Goal: Task Accomplishment & Management: Use online tool/utility

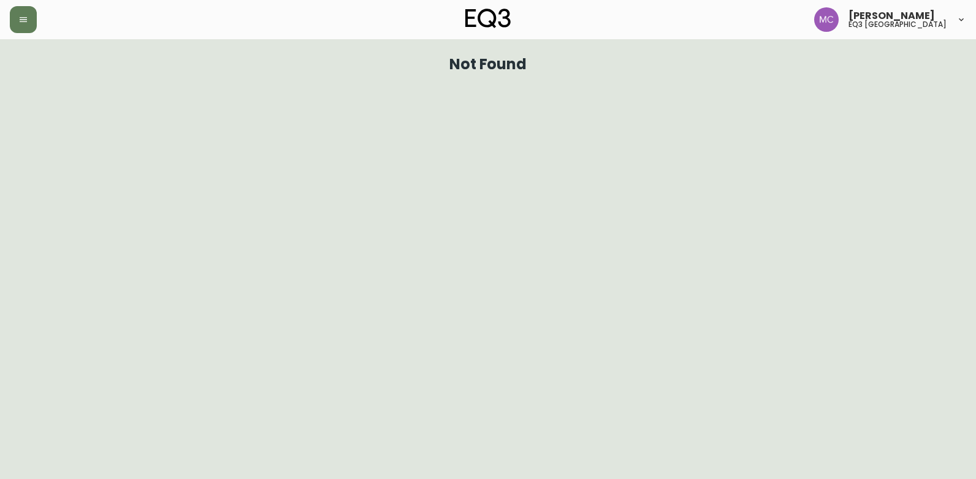
click at [28, 20] on button "button" at bounding box center [23, 19] width 27 height 27
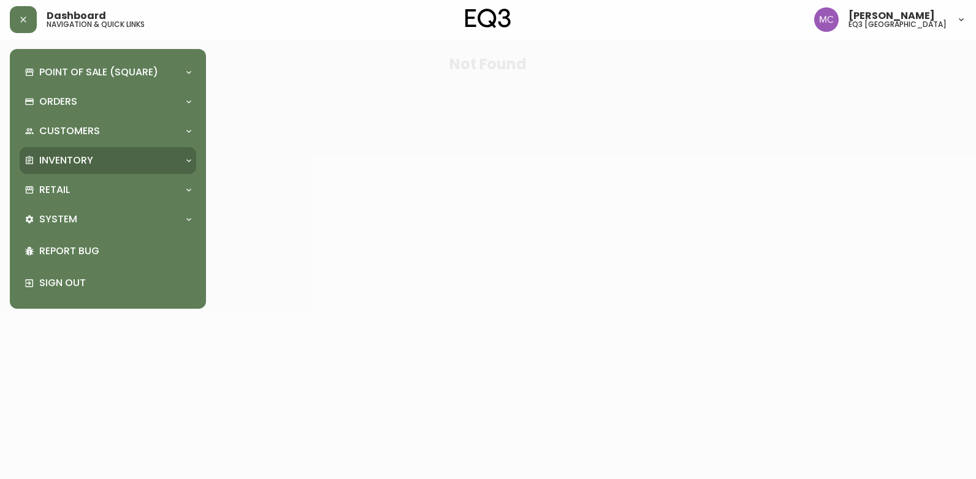
click at [56, 164] on p "Inventory" at bounding box center [66, 160] width 54 height 13
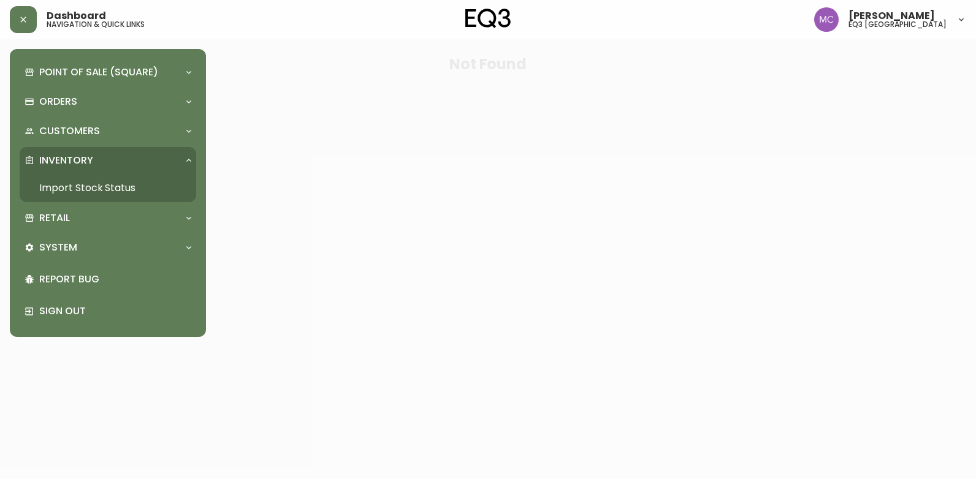
drag, startPoint x: 63, startPoint y: 184, endPoint x: 107, endPoint y: 169, distance: 46.1
click at [63, 184] on link "Import Stock Status" at bounding box center [108, 188] width 177 height 28
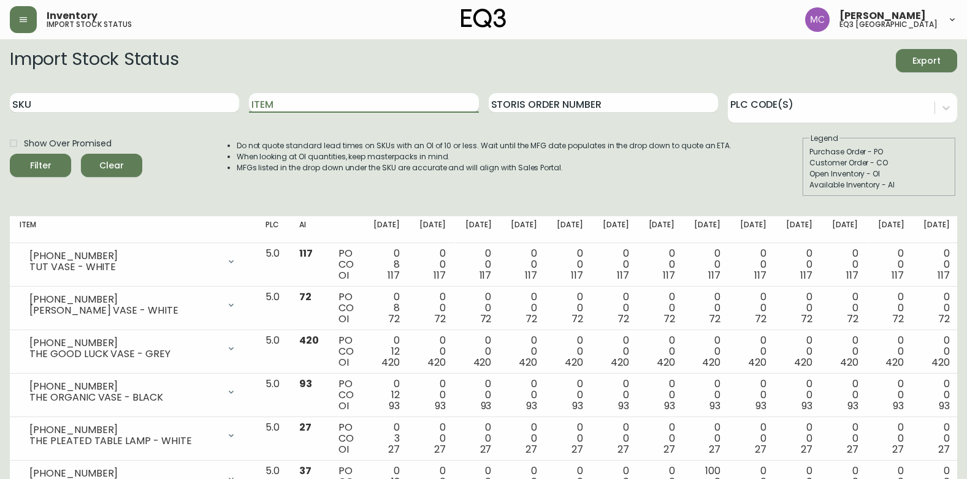
click at [289, 102] on input "Item" at bounding box center [363, 103] width 229 height 20
click at [10, 154] on button "Filter" at bounding box center [40, 165] width 61 height 23
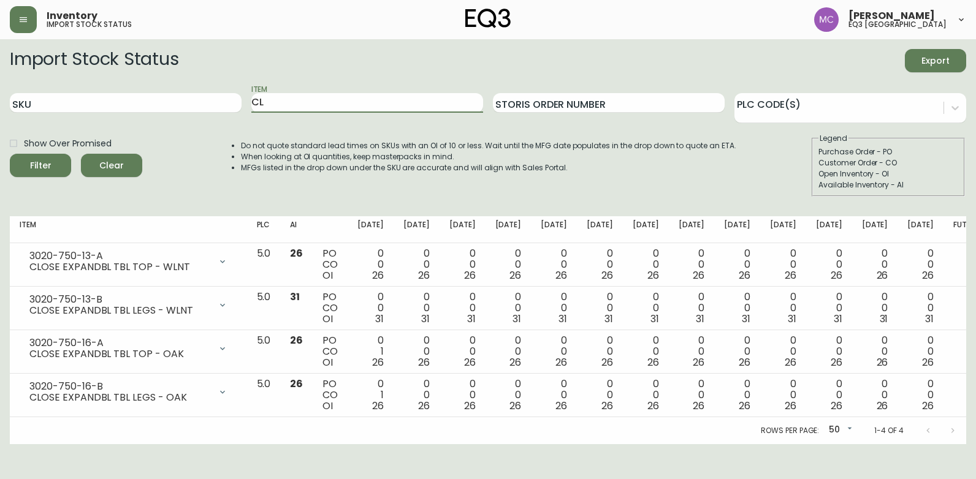
type input "C"
type input "A"
click at [10, 154] on button "Filter" at bounding box center [40, 165] width 61 height 23
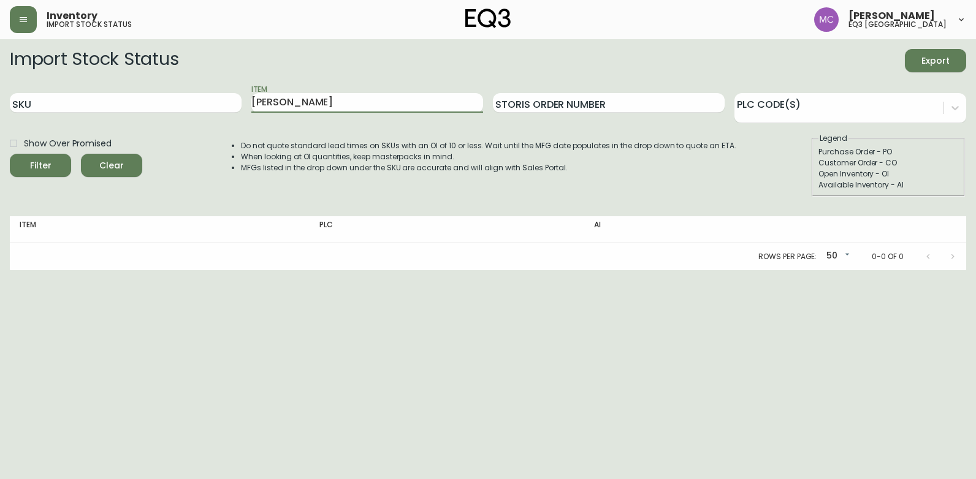
click at [10, 154] on button "Filter" at bounding box center [40, 165] width 61 height 23
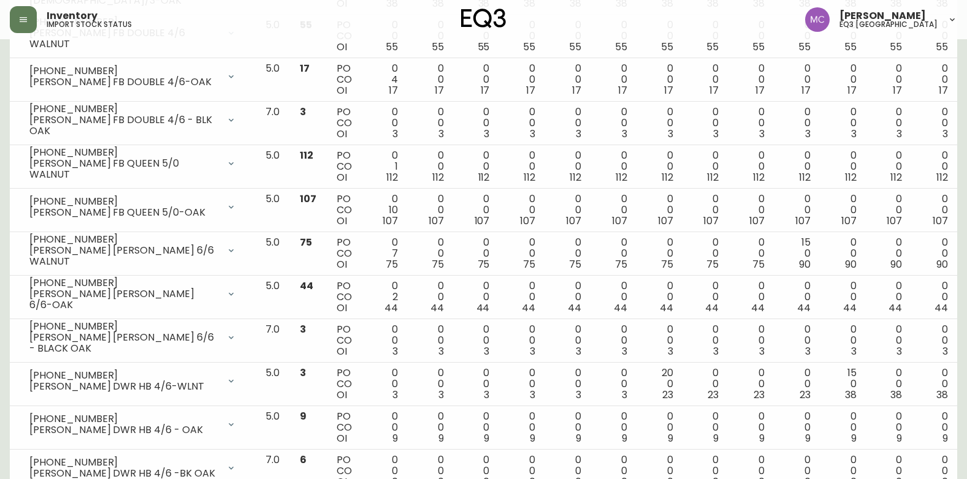
scroll to position [1967, 0]
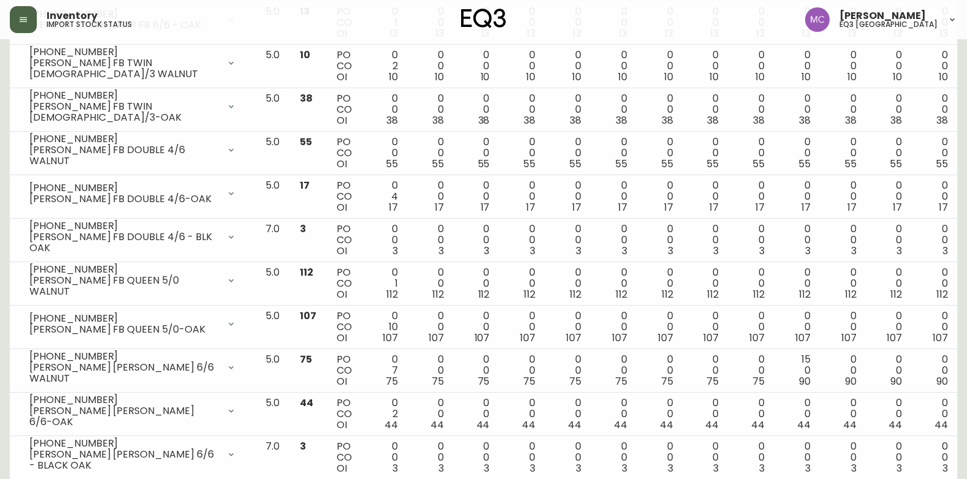
click at [16, 12] on button "button" at bounding box center [23, 19] width 27 height 27
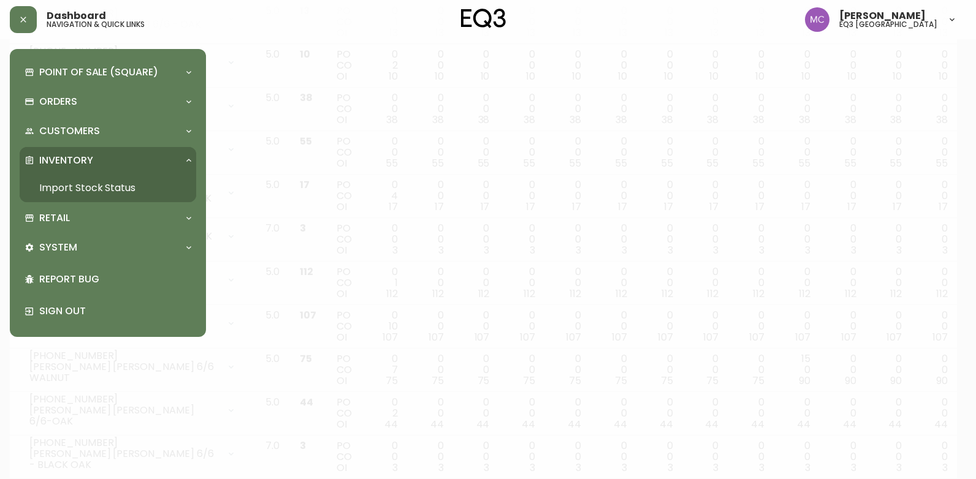
click at [102, 191] on link "Import Stock Status" at bounding box center [108, 188] width 177 height 28
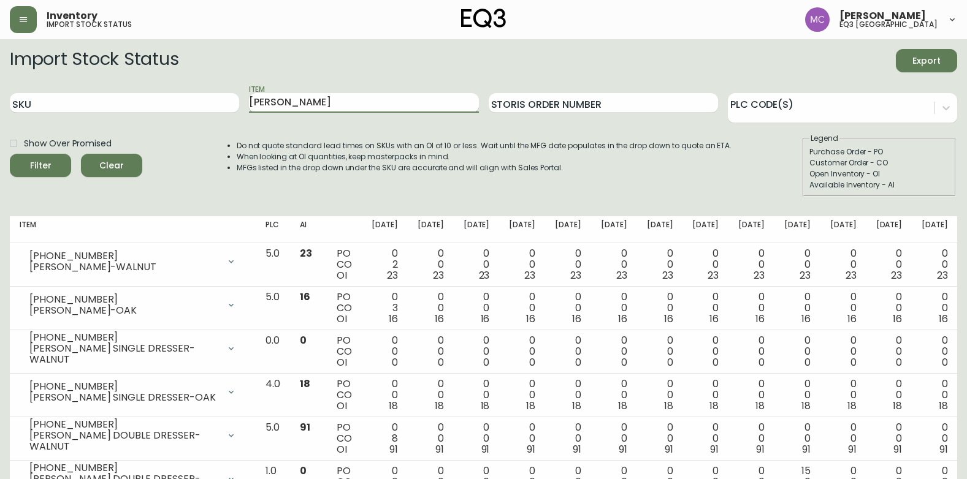
click at [291, 105] on input "[PERSON_NAME]" at bounding box center [363, 103] width 229 height 20
type input "M"
click at [197, 104] on input "SKU" at bounding box center [124, 103] width 229 height 20
paste input "[PHONE_NUMBER]"
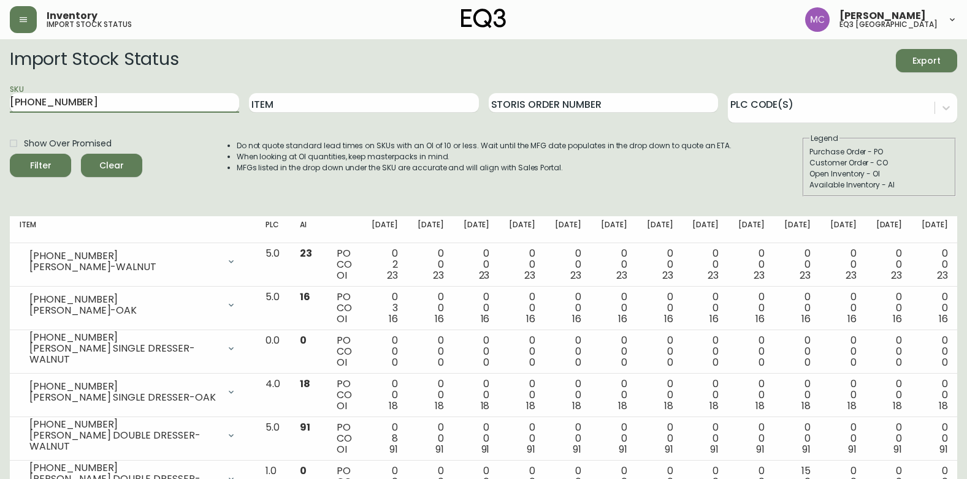
click at [10, 154] on button "Filter" at bounding box center [40, 165] width 61 height 23
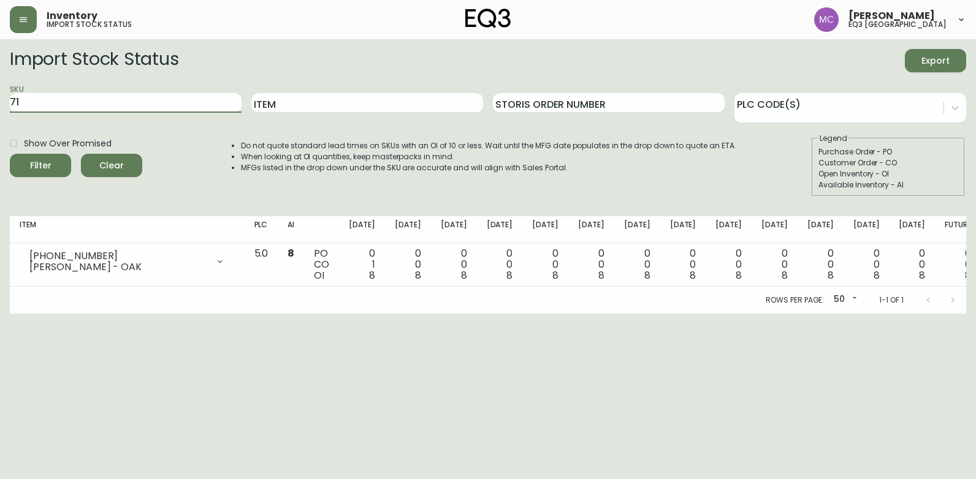
type input "7"
paste input "[PHONE_NUMBER]"
click at [10, 154] on button "Filter" at bounding box center [40, 165] width 61 height 23
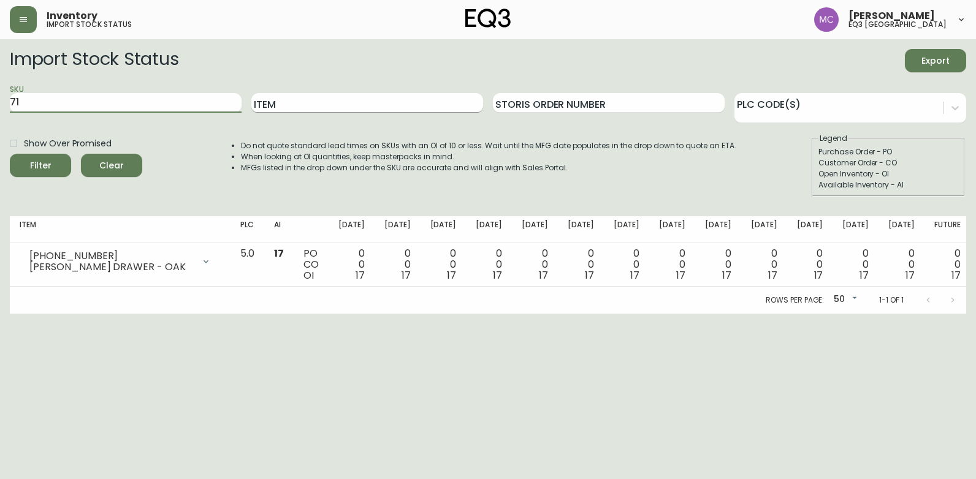
type input "7"
click at [309, 107] on input "Item" at bounding box center [367, 103] width 232 height 20
type input "CLOSE"
click at [10, 154] on button "Filter" at bounding box center [40, 165] width 61 height 23
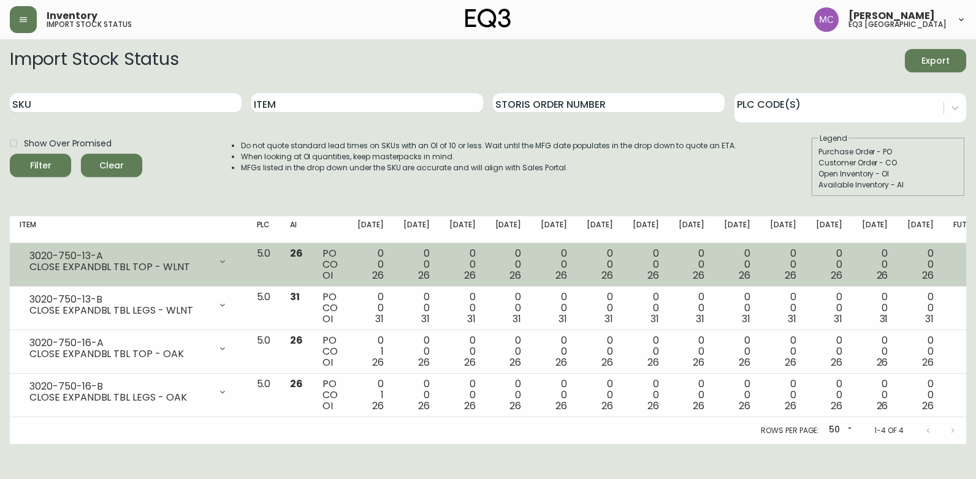
click at [127, 272] on div "CLOSE EXPANDBL TBL TOP - WLNT" at bounding box center [119, 267] width 181 height 11
drag, startPoint x: 104, startPoint y: 256, endPoint x: 11, endPoint y: 254, distance: 92.6
click at [11, 254] on td "3020-750-13-A CLOSE EXPANDBL TBL TOP - WLNT Opening Balance 26 ( [DATE] ) Avail…" at bounding box center [128, 265] width 237 height 44
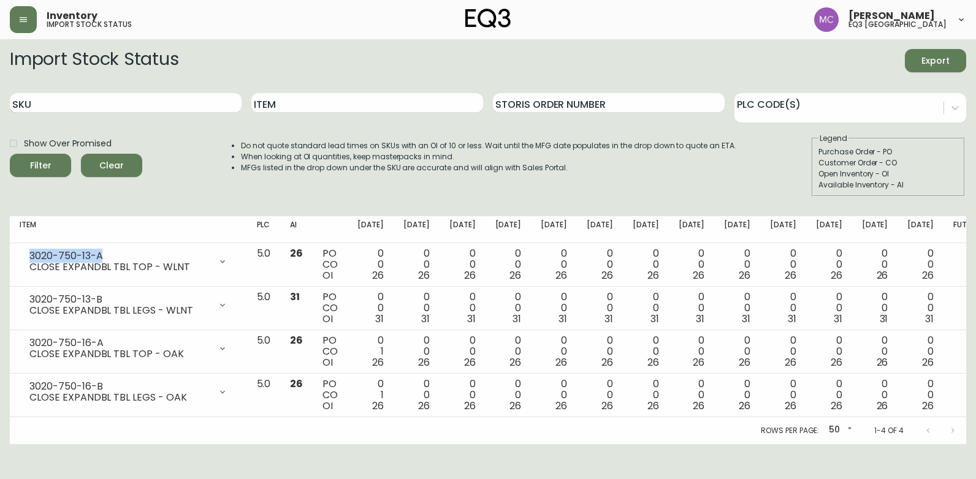
copy div "3020-750-13-A"
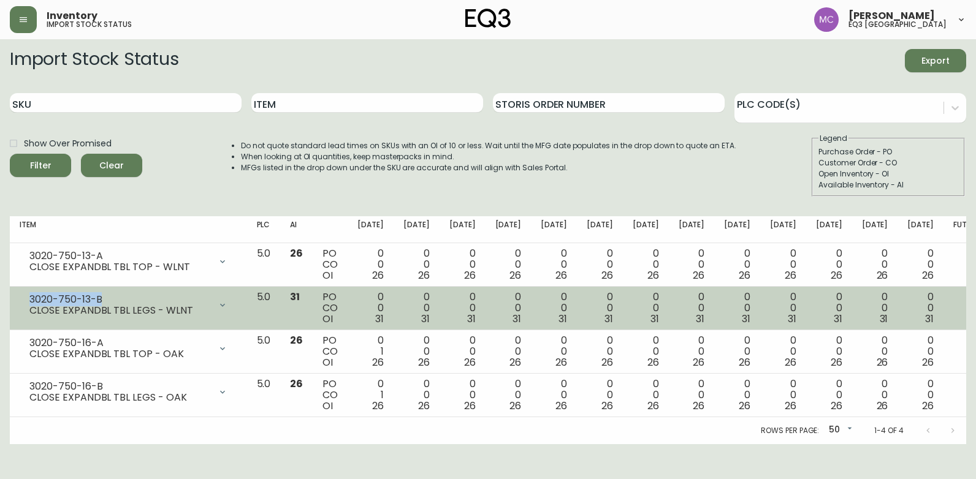
drag, startPoint x: 101, startPoint y: 300, endPoint x: 28, endPoint y: 300, distance: 72.3
click at [28, 300] on div "3020-750-13-B CLOSE EXPANDBL TBL LEGS - WLNT" at bounding box center [129, 305] width 218 height 27
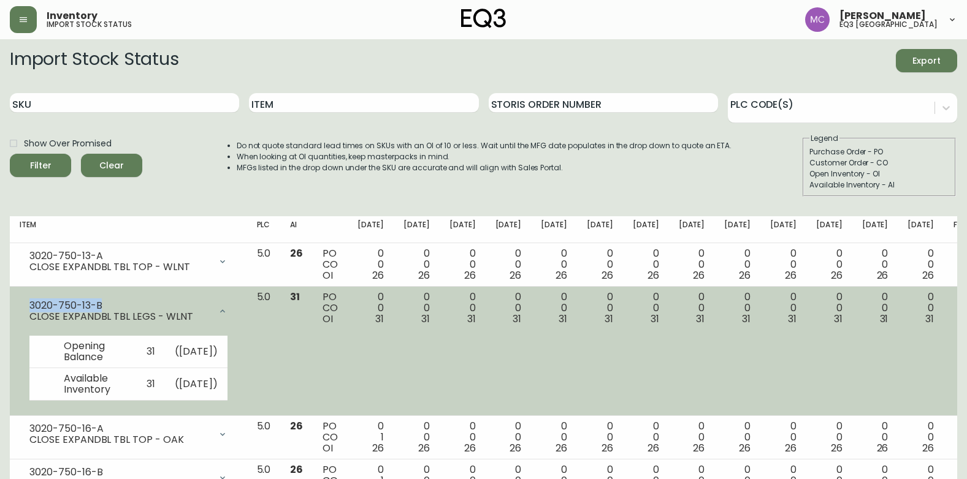
copy div "3020-750-13-B"
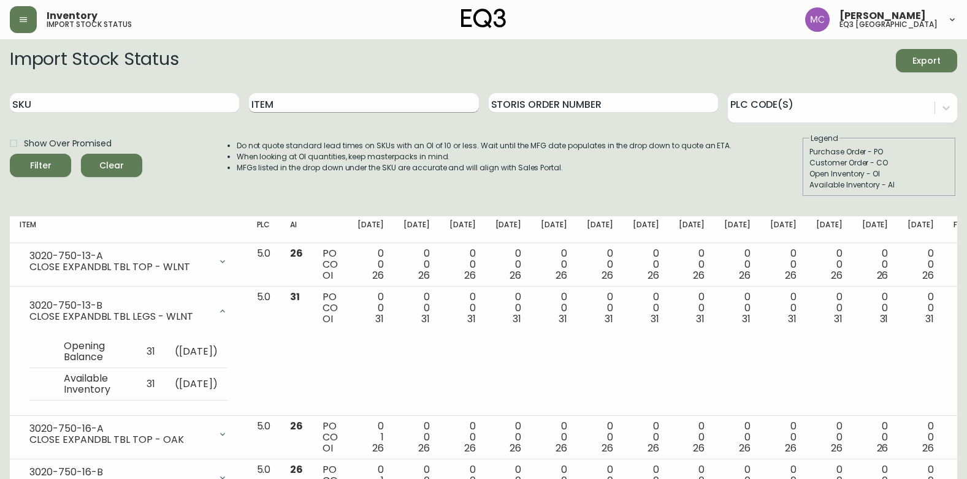
click at [289, 107] on input "Item" at bounding box center [363, 103] width 229 height 20
type input "CLIMB"
click at [10, 154] on button "Filter" at bounding box center [40, 165] width 61 height 23
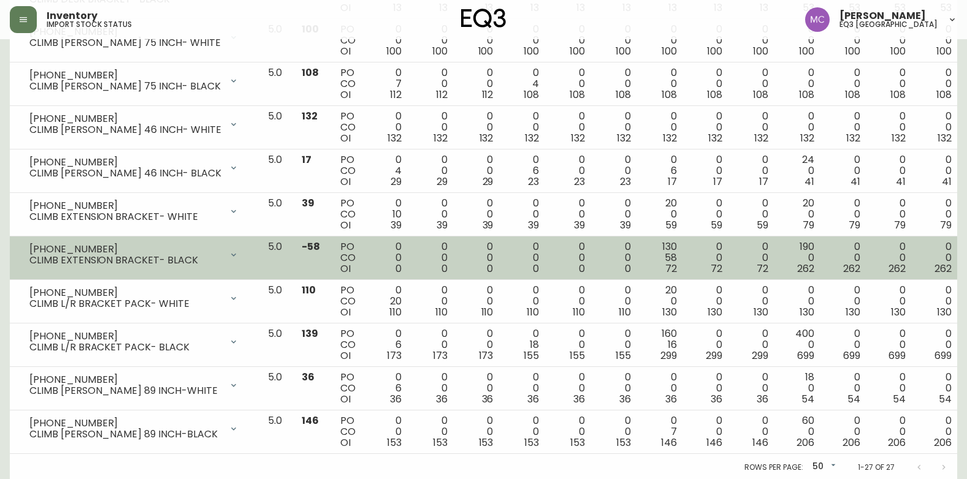
scroll to position [966, 0]
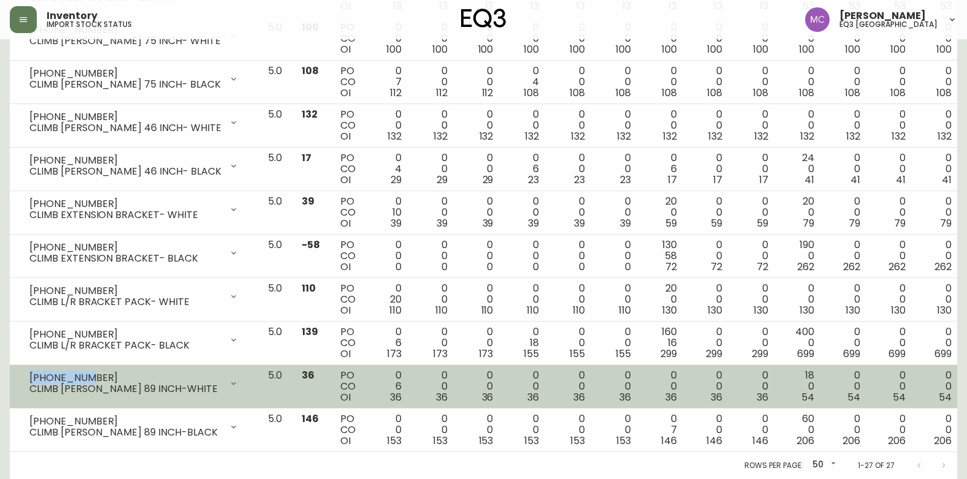
drag, startPoint x: 88, startPoint y: 375, endPoint x: 25, endPoint y: 371, distance: 63.2
click at [25, 371] on div "[PHONE_NUMBER] CLIMB [PERSON_NAME] 89 INCH-WHITE" at bounding box center [134, 383] width 229 height 27
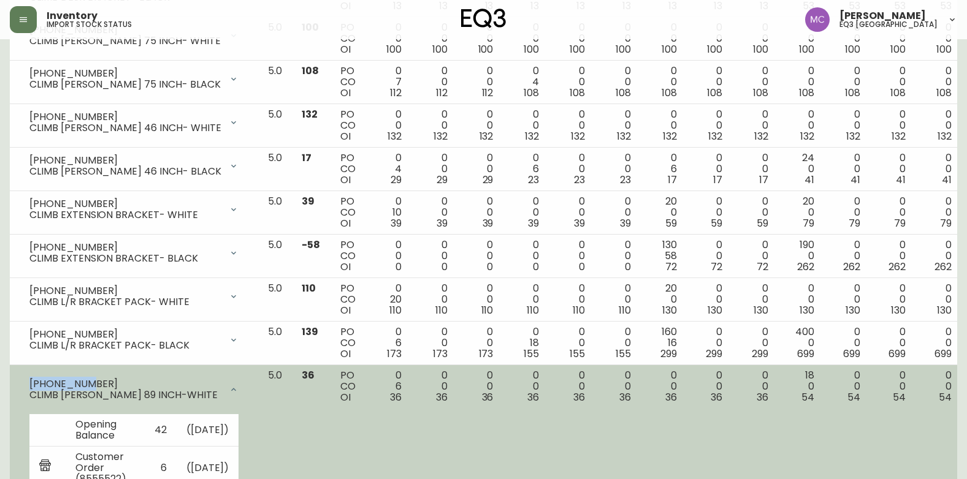
copy div "[PHONE_NUMBER]"
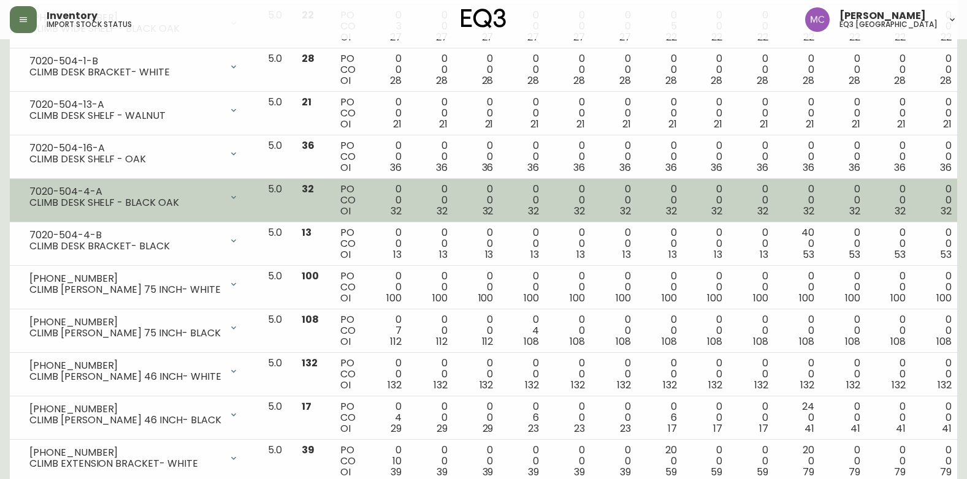
scroll to position [660, 0]
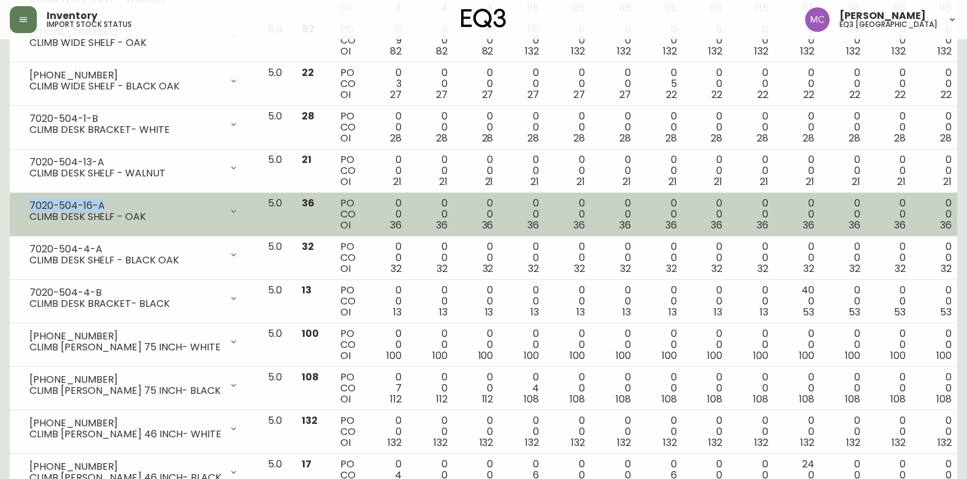
drag, startPoint x: 105, startPoint y: 201, endPoint x: 23, endPoint y: 201, distance: 82.1
click at [23, 201] on div "7020-504-16-A CLIMB DESK SHELF - OAK" at bounding box center [134, 211] width 229 height 27
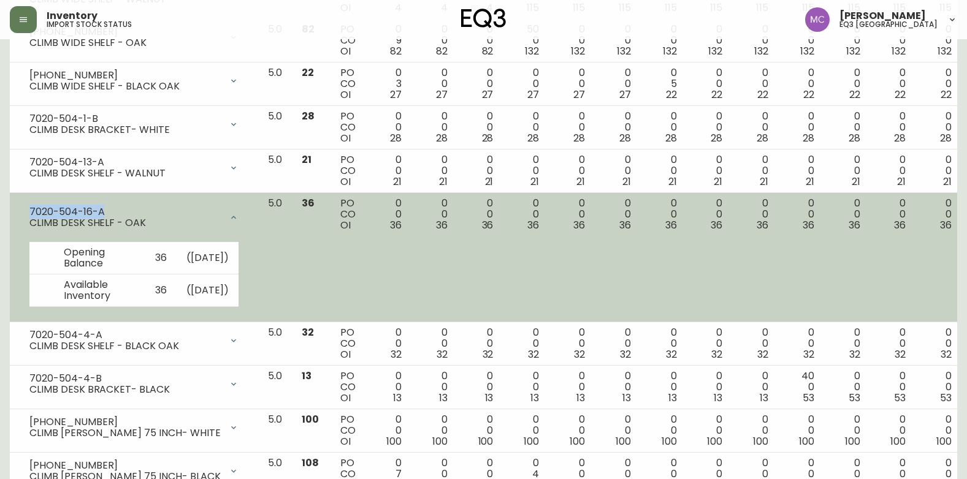
copy div "7020-504-16-A"
click at [238, 216] on icon at bounding box center [234, 218] width 10 height 10
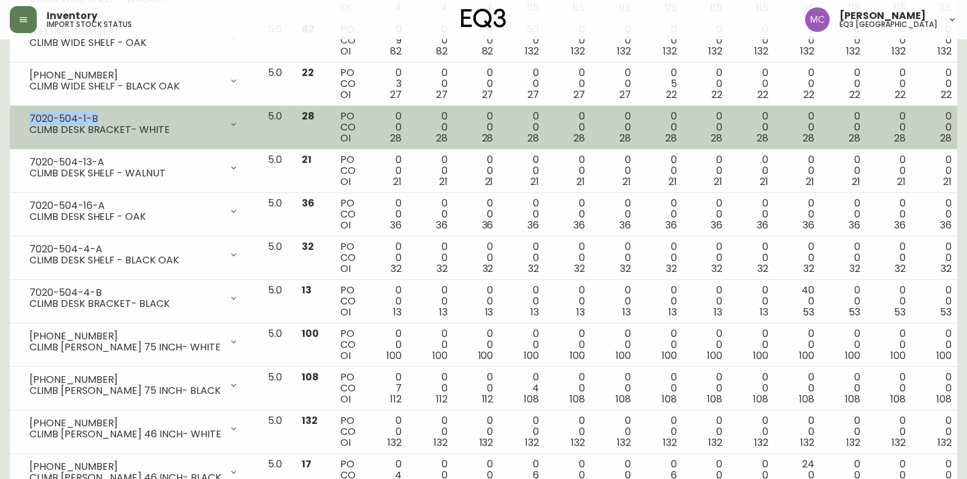
drag, startPoint x: 98, startPoint y: 116, endPoint x: 24, endPoint y: 113, distance: 74.3
click at [24, 113] on div "7020-504-1-B CLIMB DESK BRACKET- WHITE" at bounding box center [134, 124] width 229 height 27
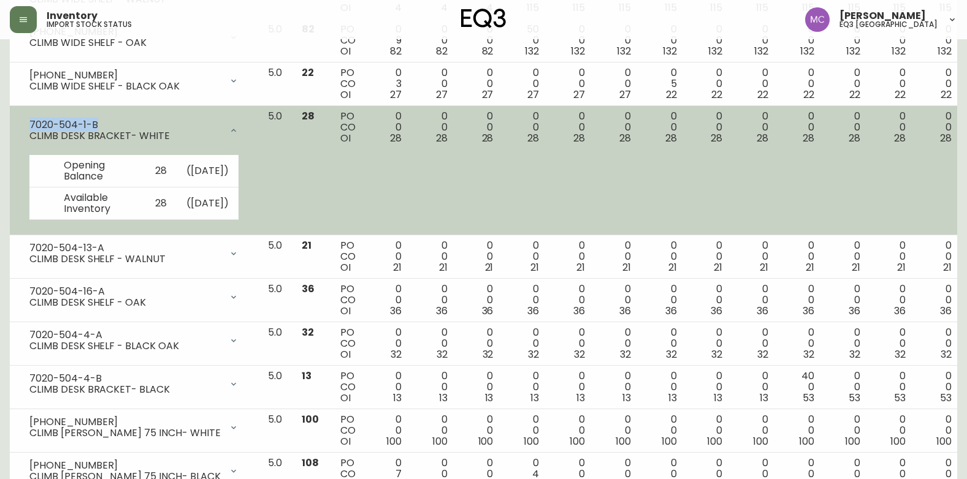
copy div "7020-504-1-B"
click at [238, 131] on icon at bounding box center [234, 131] width 10 height 10
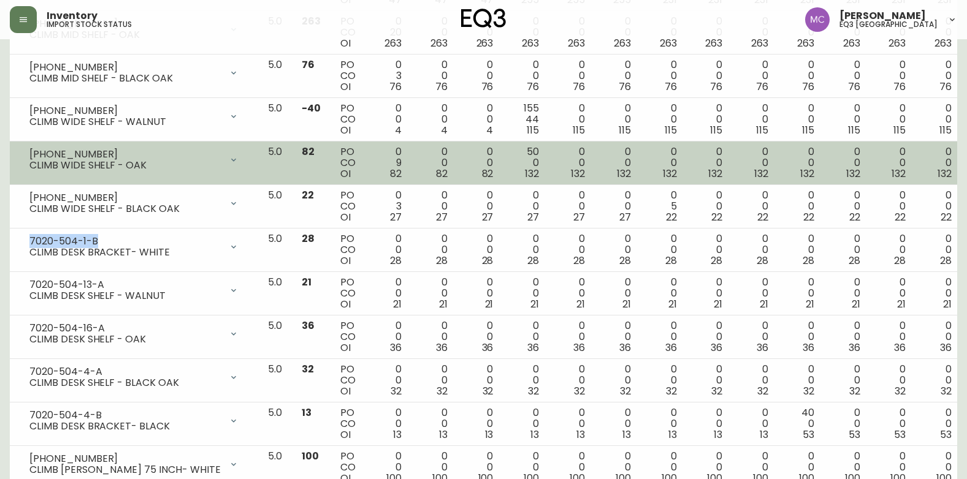
scroll to position [353, 0]
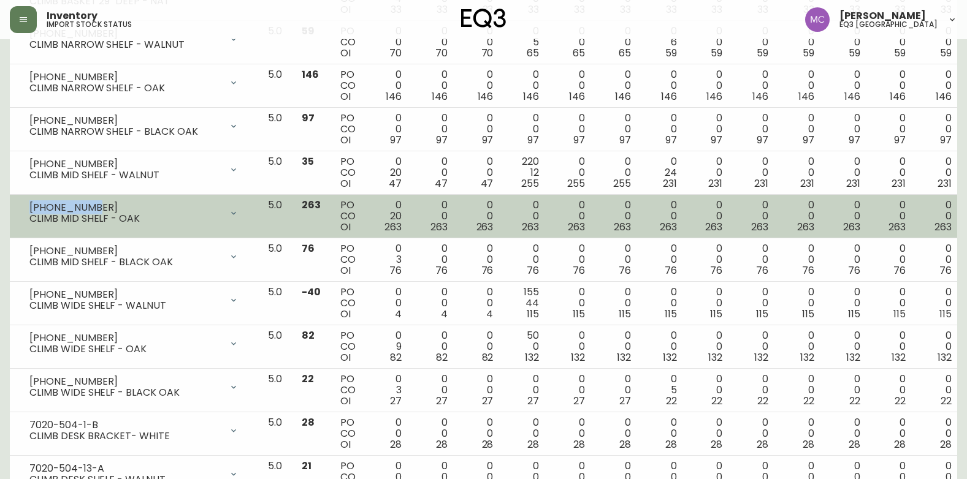
drag, startPoint x: 85, startPoint y: 204, endPoint x: 15, endPoint y: 202, distance: 69.9
click at [15, 202] on td "[PHONE_NUMBER] CLIMB MID SHELF - OAK Opening Balance 283 ( [DATE] ) Customer Or…" at bounding box center [134, 217] width 248 height 44
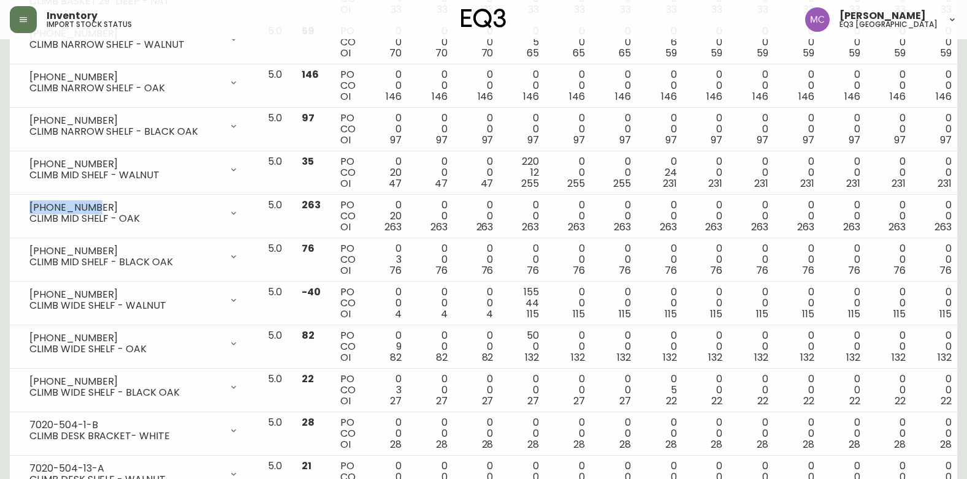
copy div "[PHONE_NUMBER]"
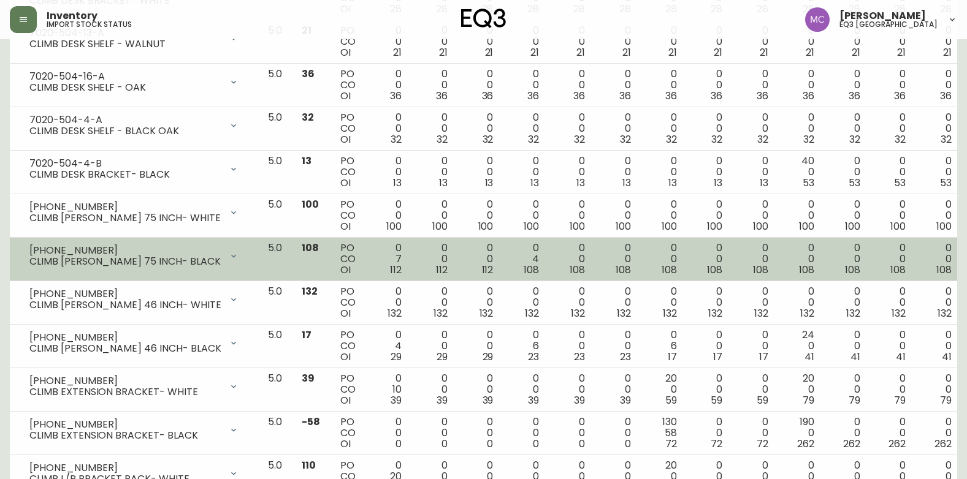
scroll to position [905, 0]
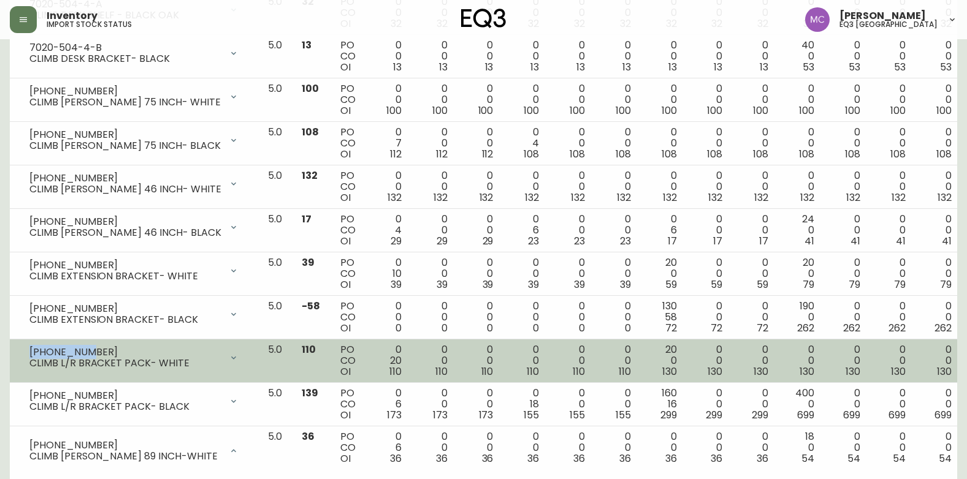
drag, startPoint x: 86, startPoint y: 351, endPoint x: 10, endPoint y: 348, distance: 76.7
click at [10, 348] on td "[PHONE_NUMBER] CLIMB L/R BRACKET PACK- WHITE Opening Balance 130 ( [DATE] ) Cus…" at bounding box center [134, 362] width 248 height 44
copy div "[PHONE_NUMBER]"
